Goal: Find specific page/section: Find specific page/section

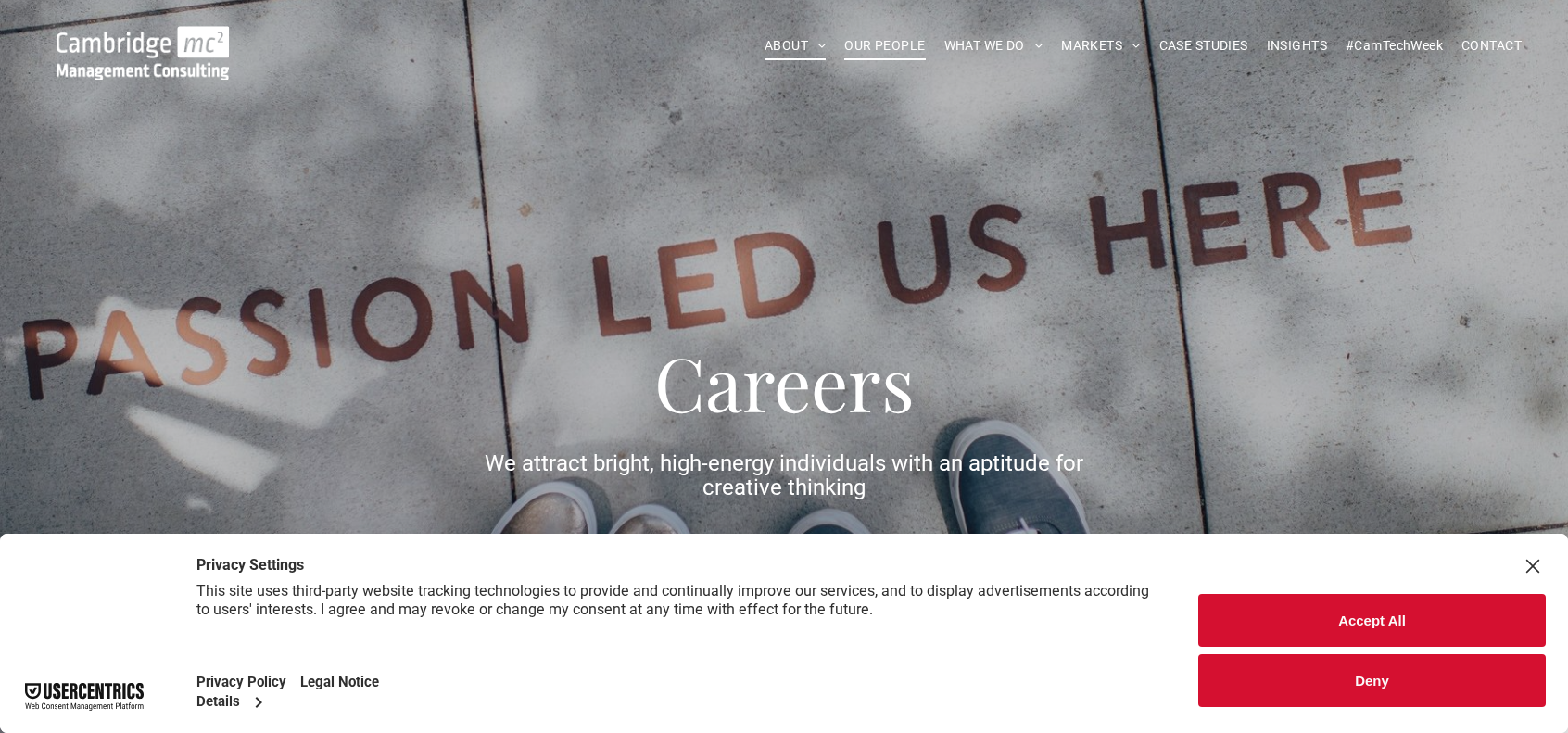
click at [877, 36] on span "OUR PEOPLE" at bounding box center [884, 45] width 80 height 28
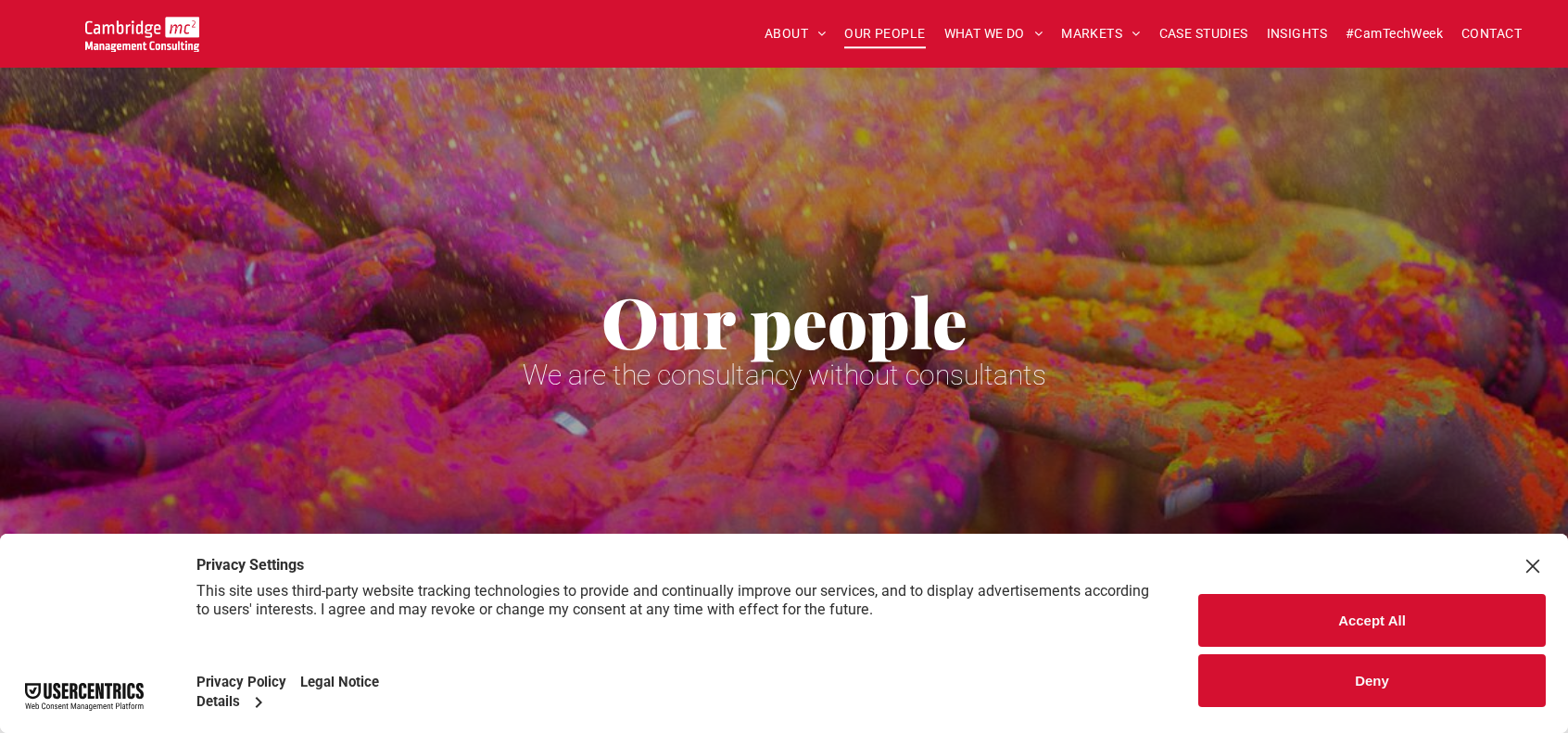
scroll to position [649, 0]
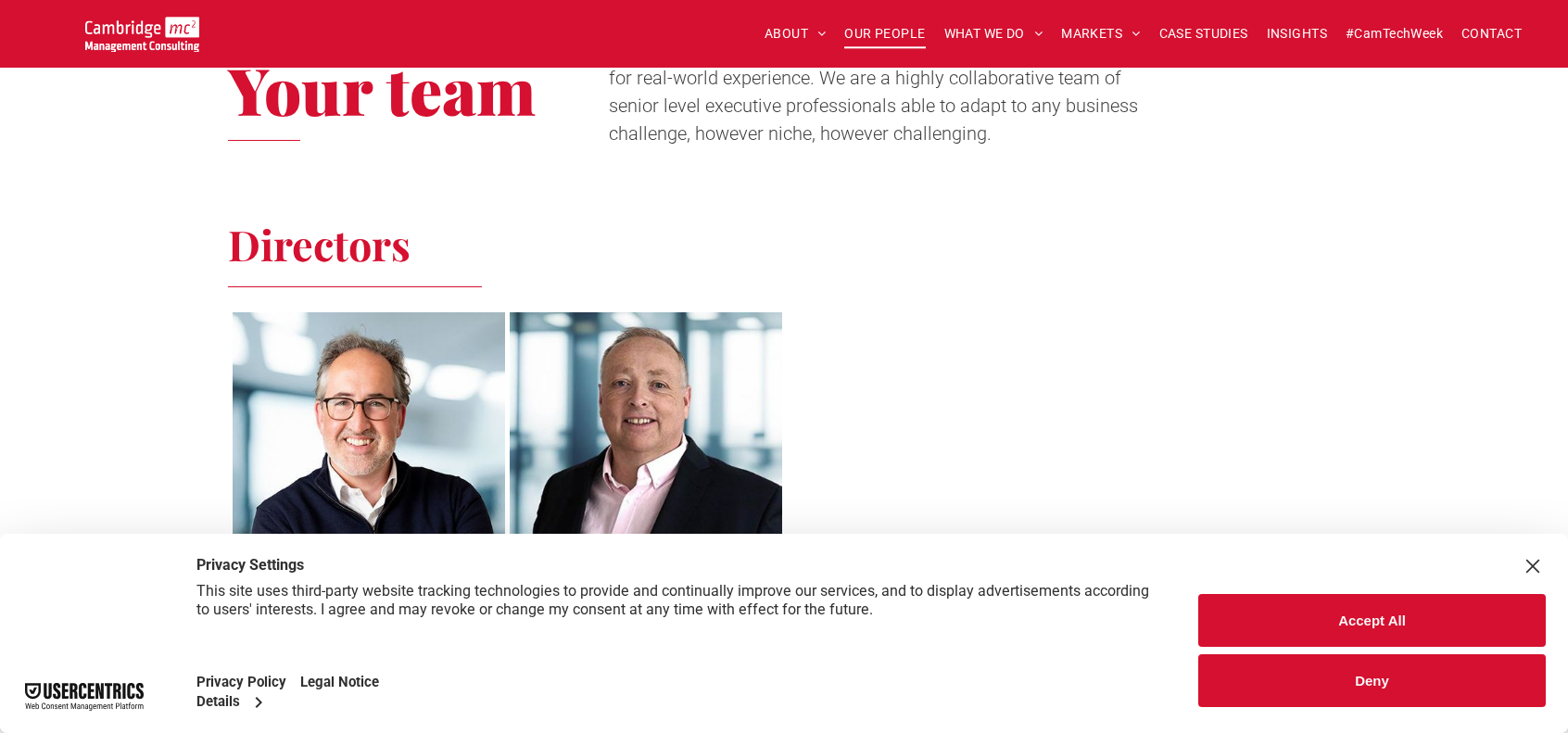
click at [1531, 560] on div "Close Layer" at bounding box center [1532, 566] width 26 height 26
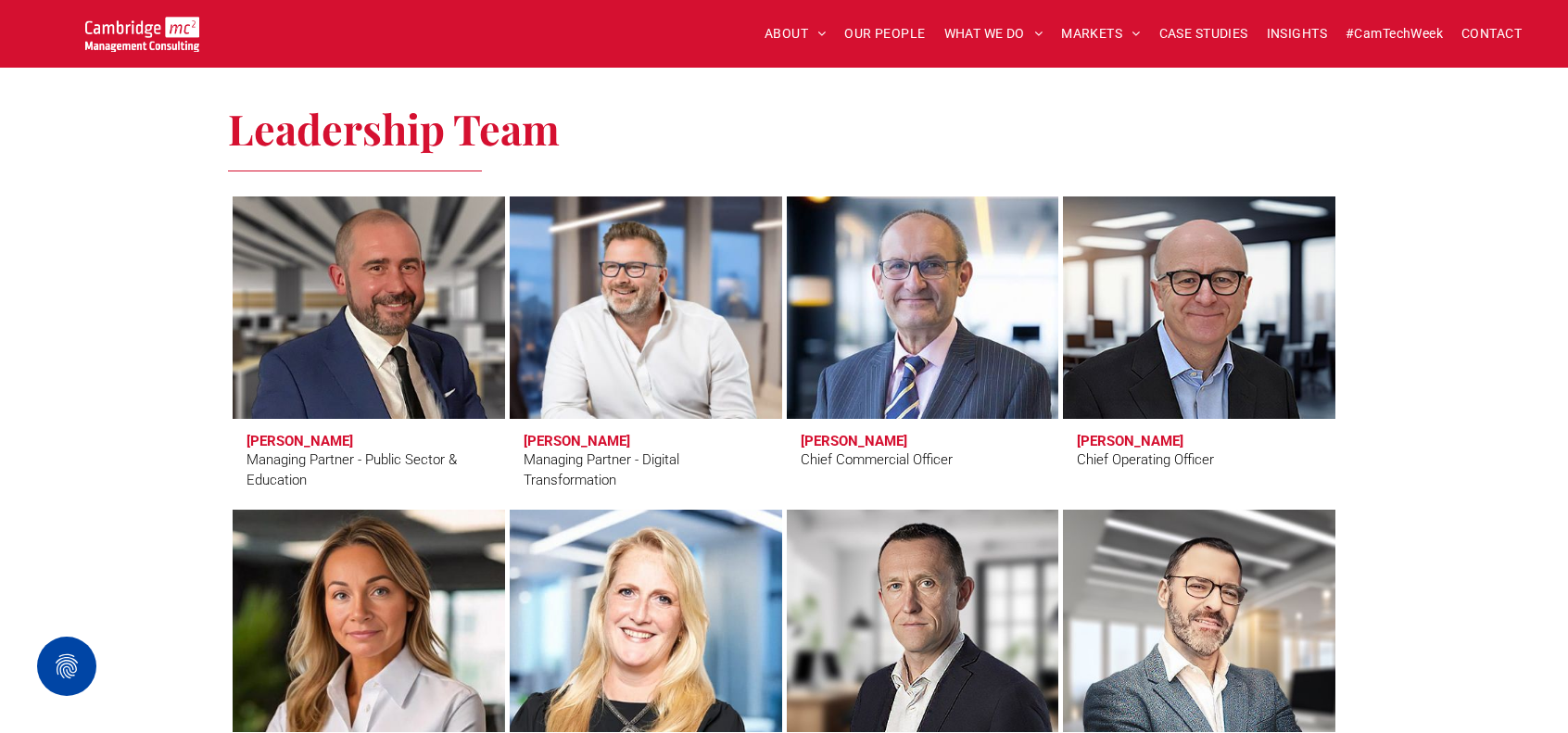
scroll to position [1298, 0]
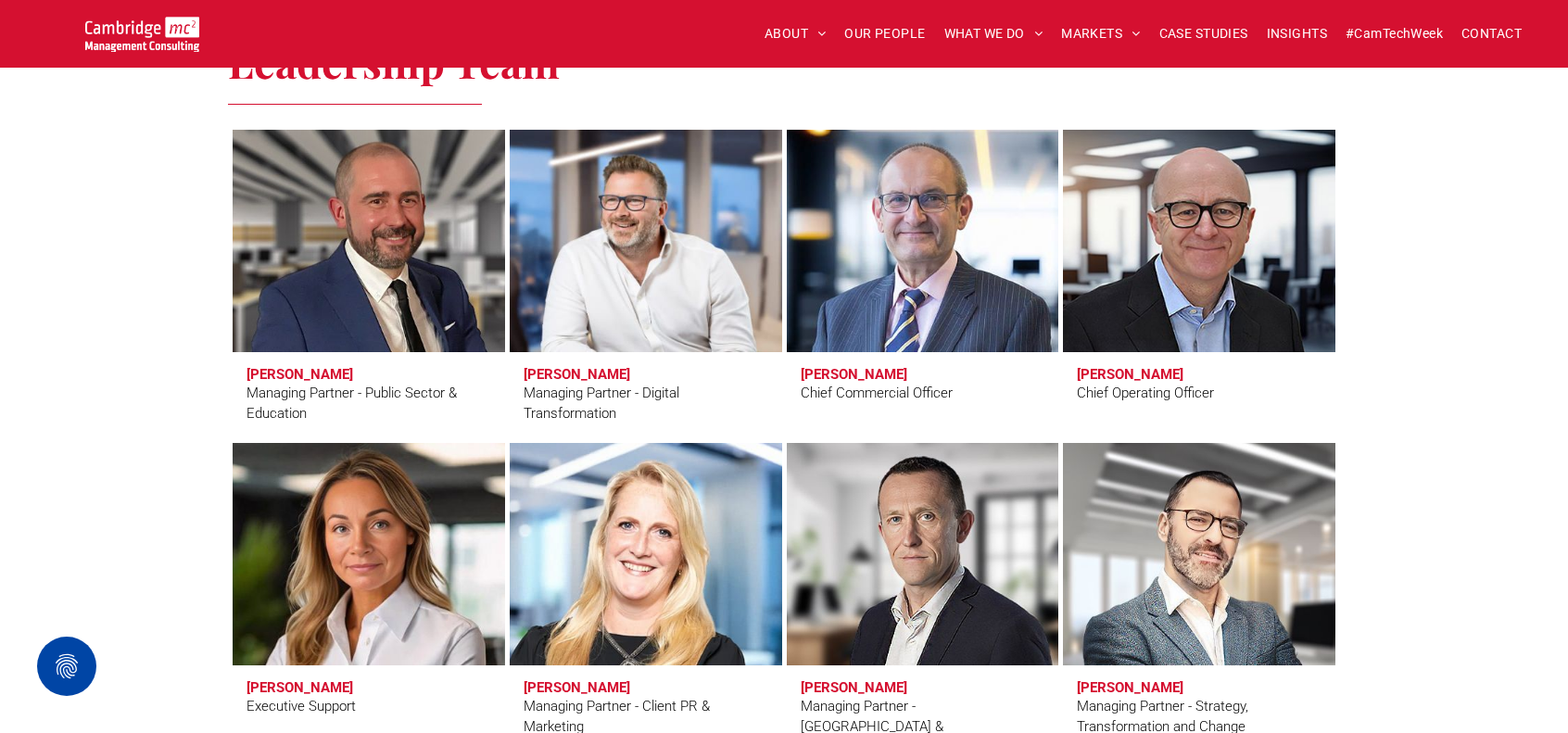
click at [1201, 231] on link at bounding box center [1198, 241] width 289 height 236
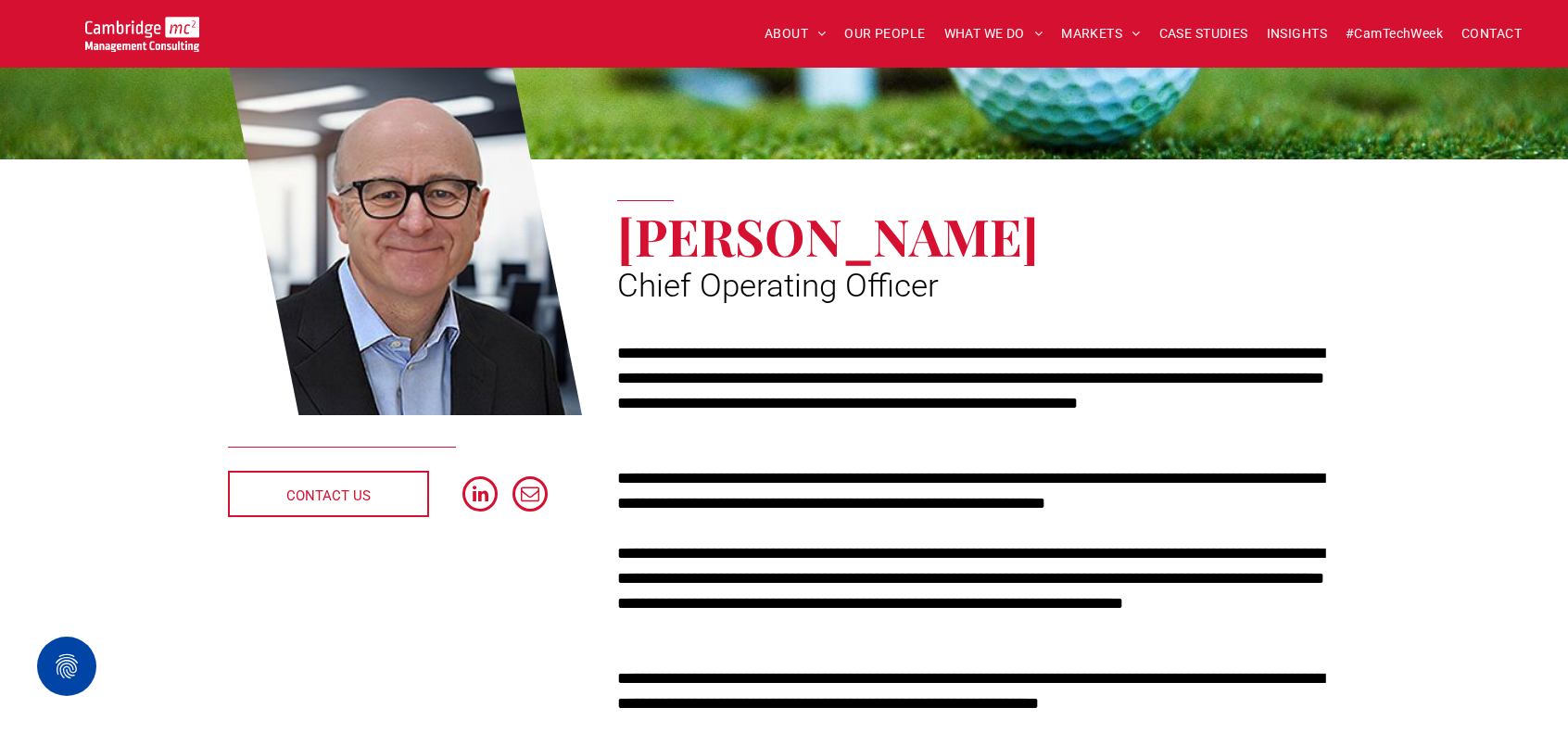
scroll to position [185, 0]
